Goal: Book appointment/travel/reservation

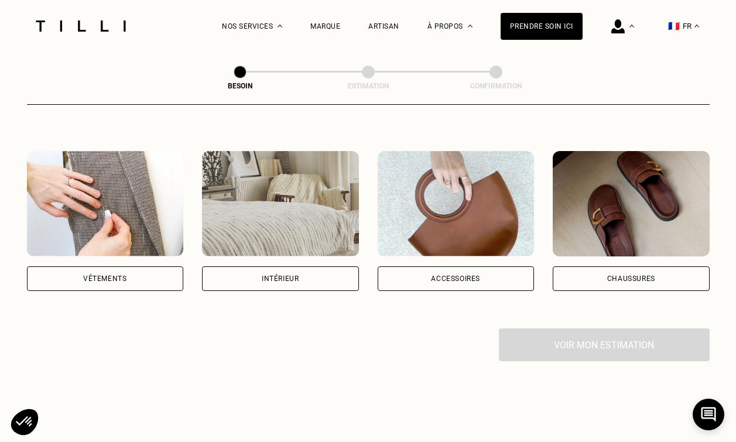
scroll to position [226, 0]
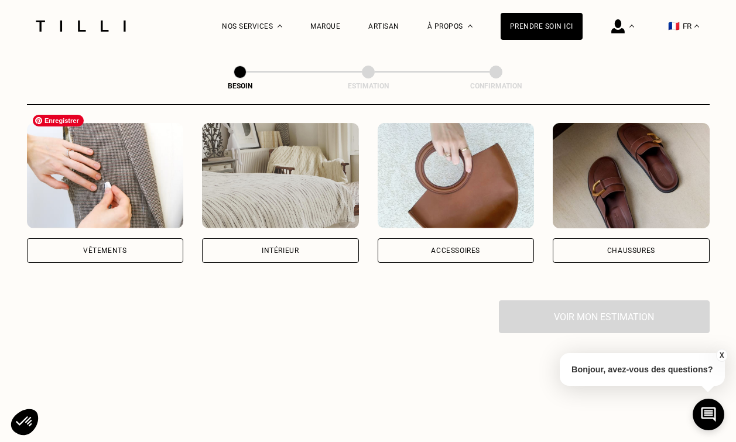
click at [112, 172] on img at bounding box center [105, 175] width 157 height 105
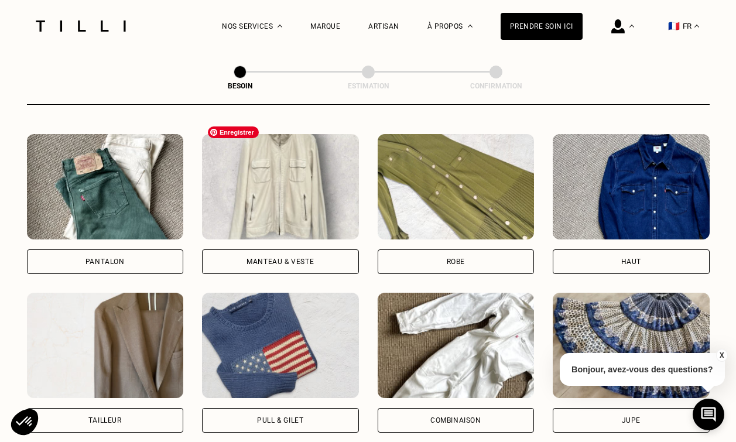
click at [286, 175] on img at bounding box center [280, 186] width 157 height 105
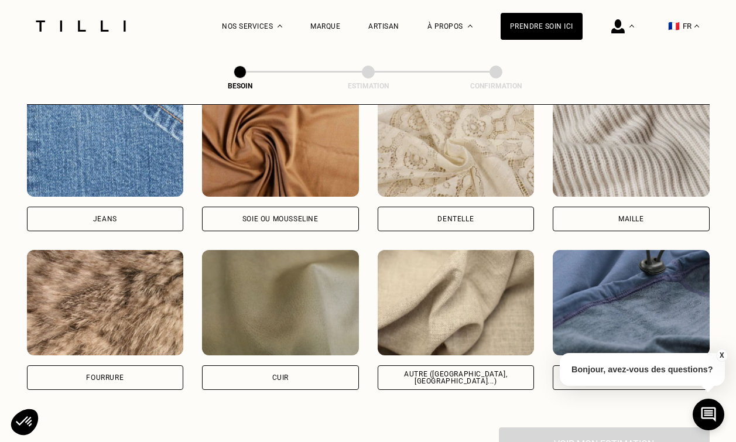
scroll to position [1304, 0]
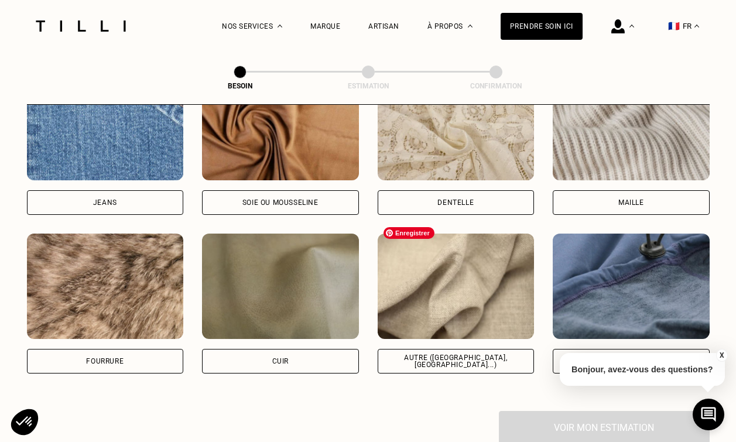
click at [486, 296] on img at bounding box center [456, 286] width 157 height 105
select select "FR"
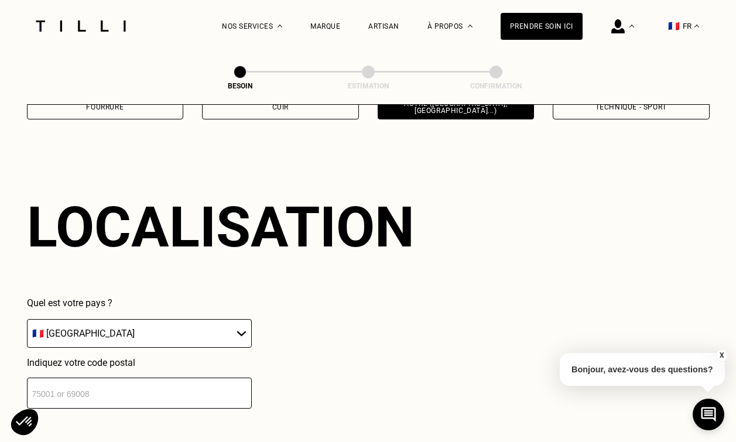
scroll to position [1571, 0]
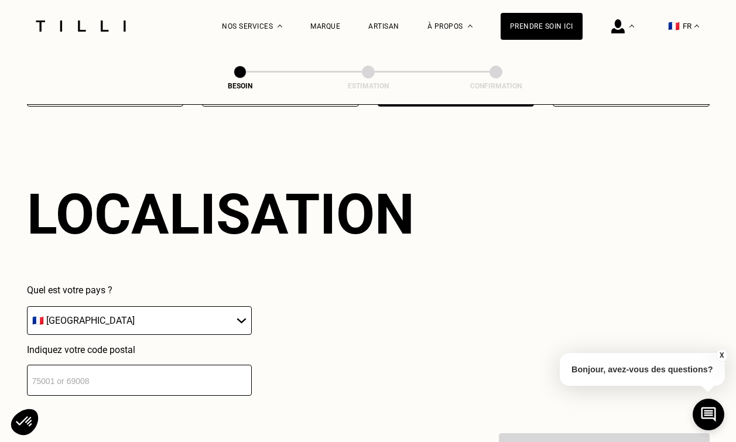
click at [189, 368] on input "number" at bounding box center [139, 380] width 225 height 31
type input "75018"
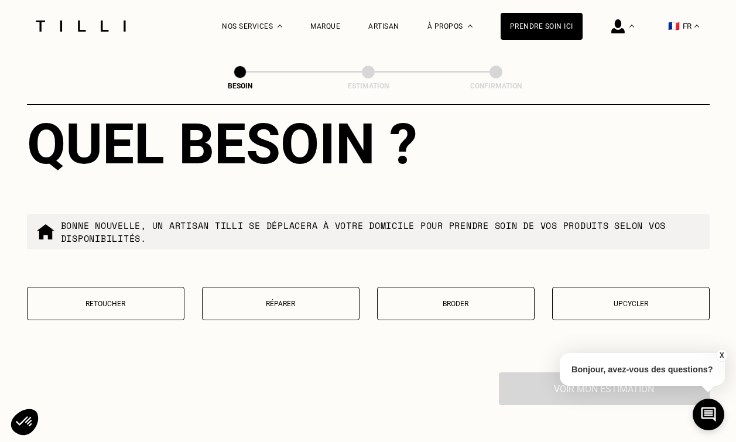
scroll to position [1935, 0]
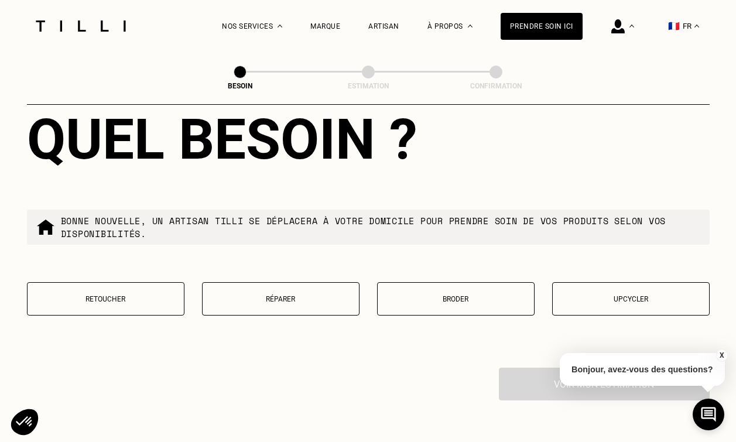
click at [135, 282] on button "Retoucher" at bounding box center [106, 298] width 158 height 33
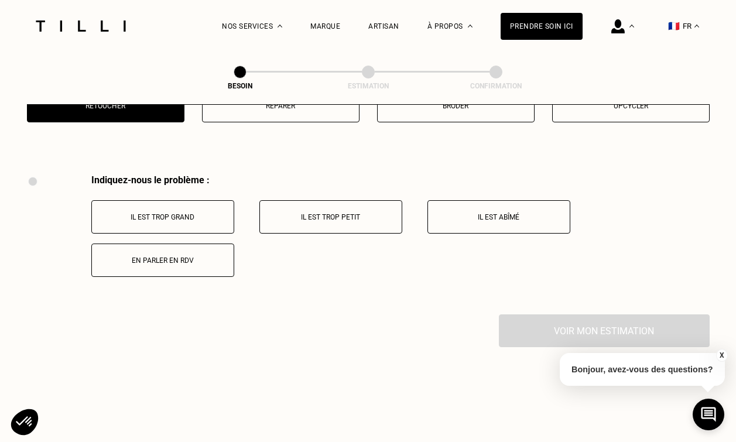
scroll to position [2160, 0]
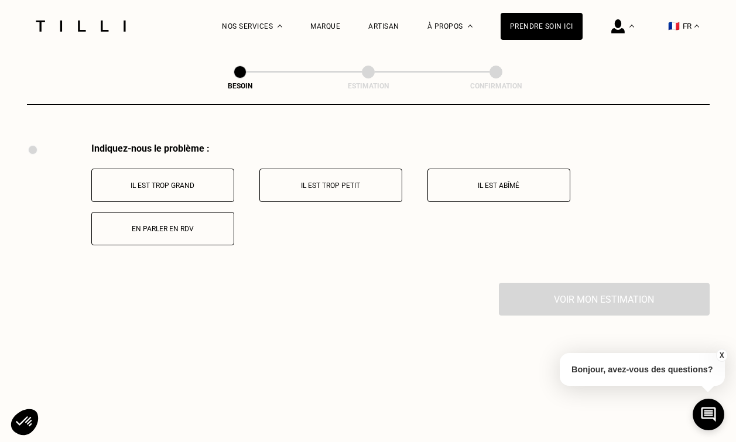
click at [178, 224] on button "En parler en RDV" at bounding box center [162, 228] width 143 height 33
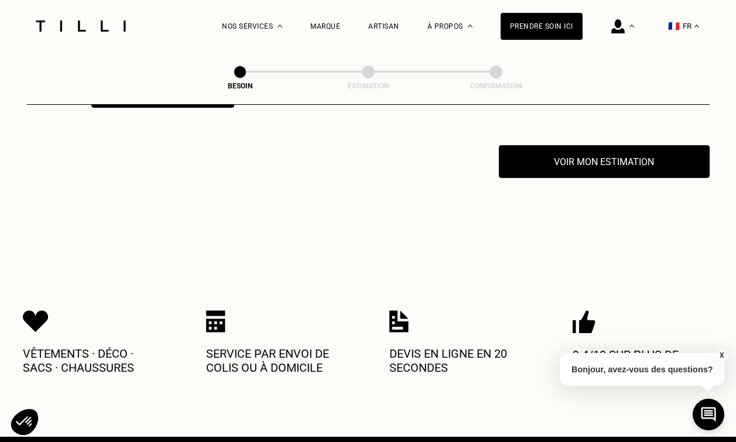
scroll to position [2300, 0]
